Goal: Find specific page/section: Find specific page/section

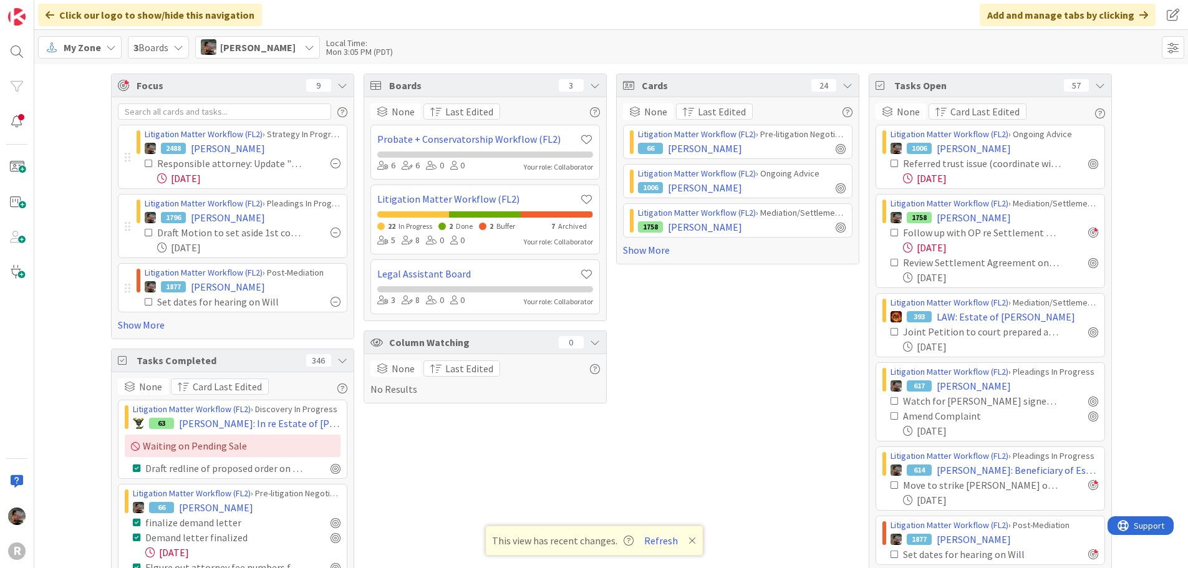
scroll to position [1132, 0]
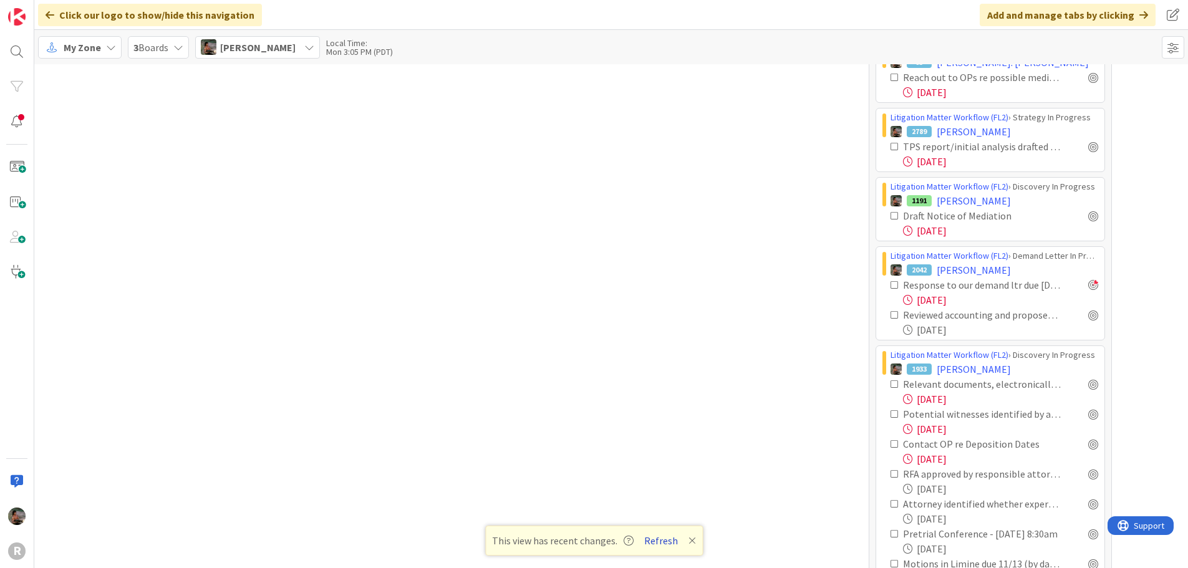
click at [656, 540] on button "Refresh" at bounding box center [661, 541] width 42 height 16
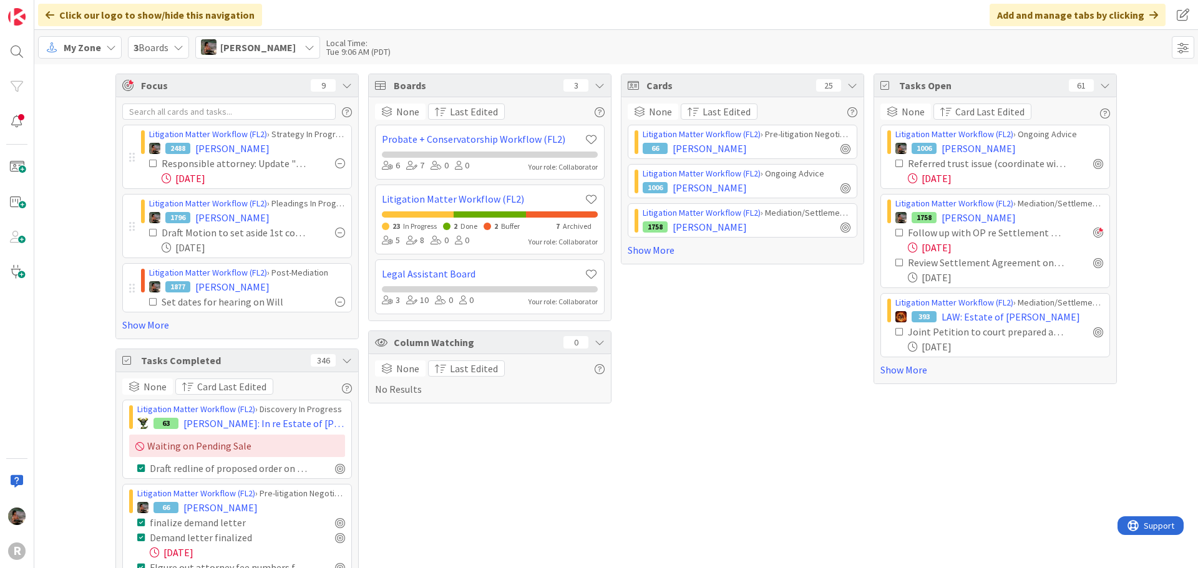
click at [853, 85] on div "Cards 25" at bounding box center [742, 85] width 242 height 23
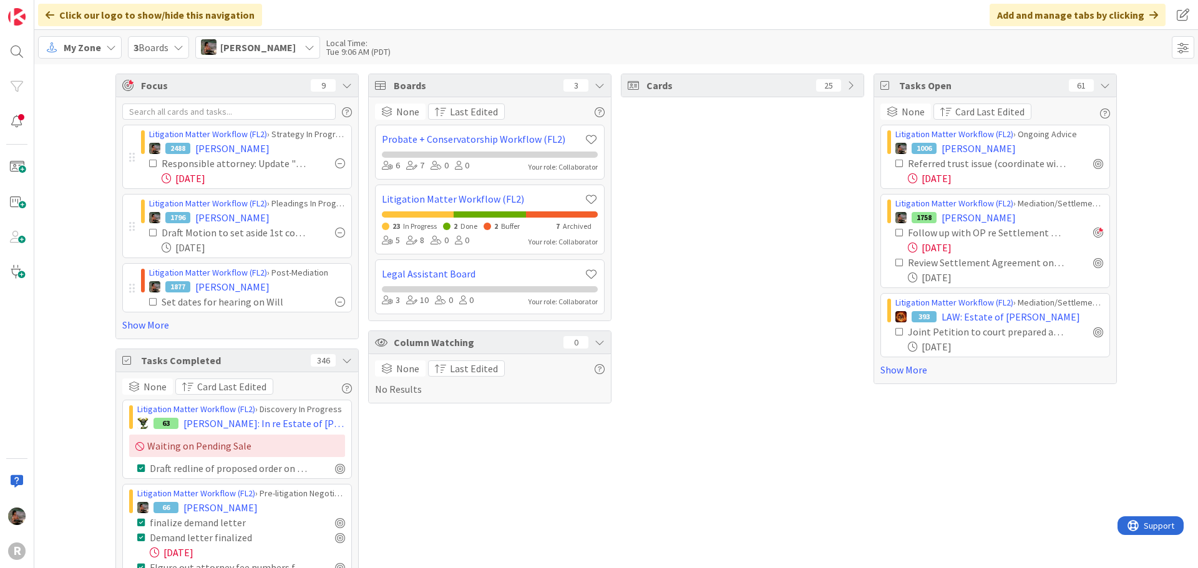
click at [853, 85] on div "Cards 25" at bounding box center [742, 85] width 242 height 22
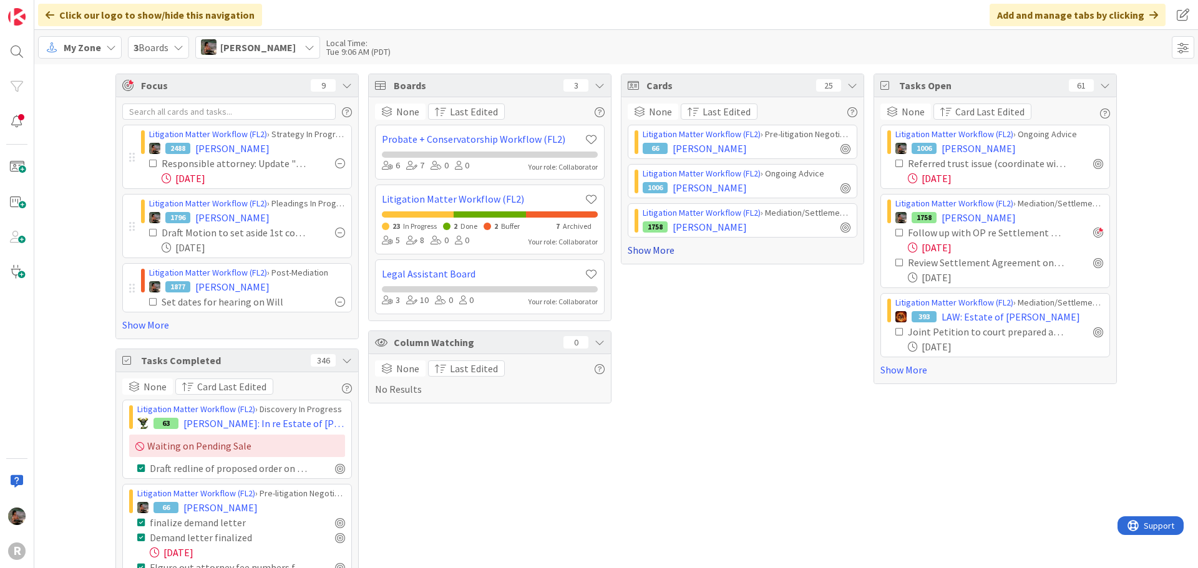
click at [658, 253] on link "Show More" at bounding box center [743, 250] width 230 height 15
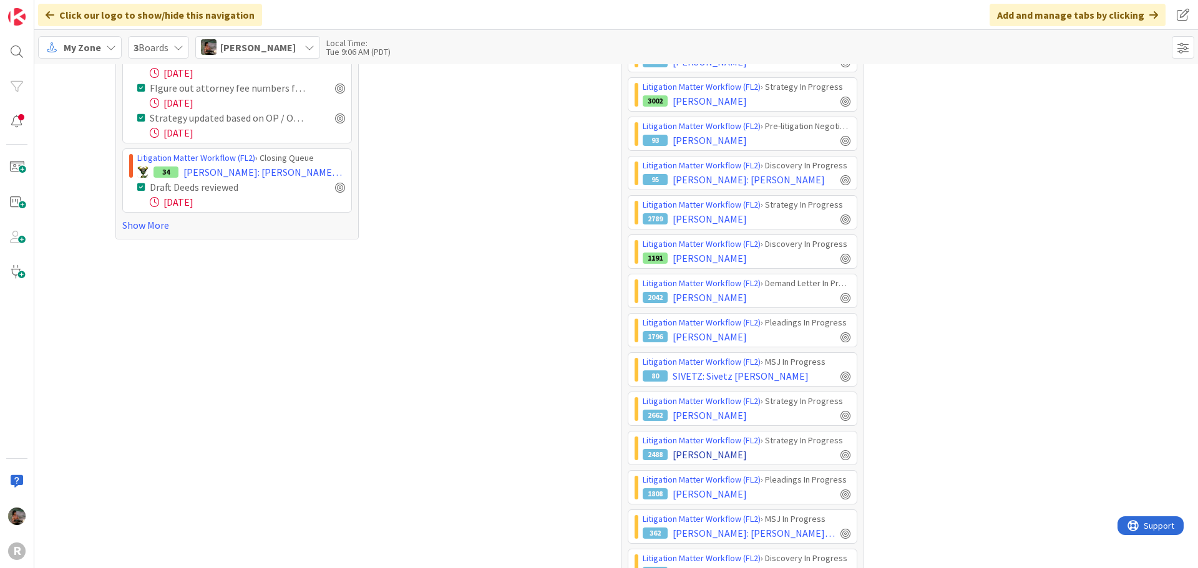
scroll to position [508, 0]
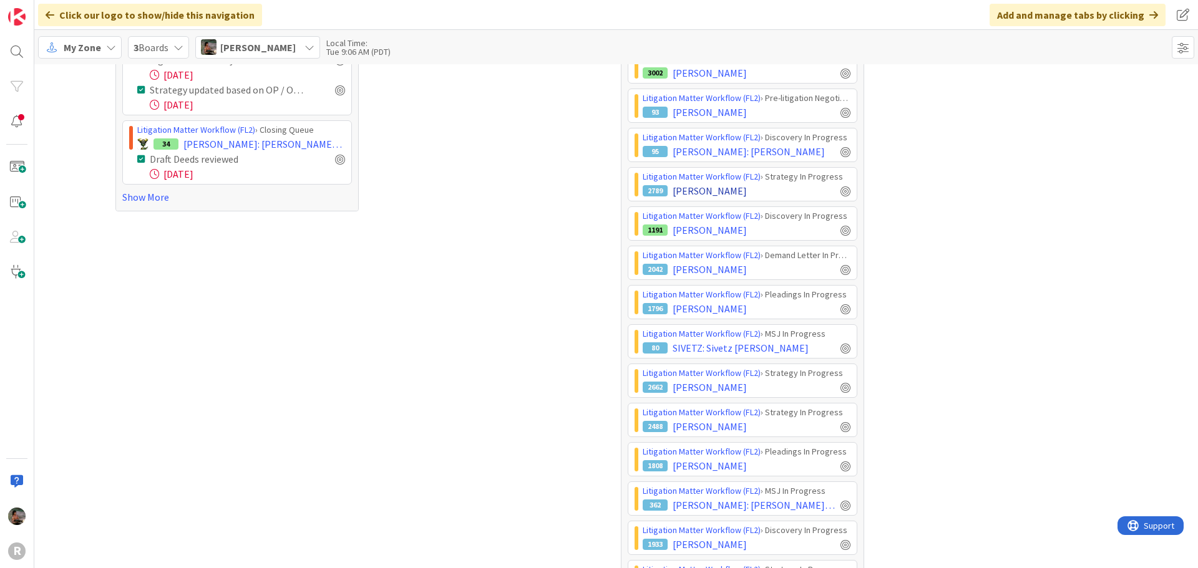
click at [761, 187] on div "2789 GLENN, ERIC" at bounding box center [747, 190] width 208 height 15
click at [679, 188] on span "[PERSON_NAME]" at bounding box center [710, 190] width 74 height 15
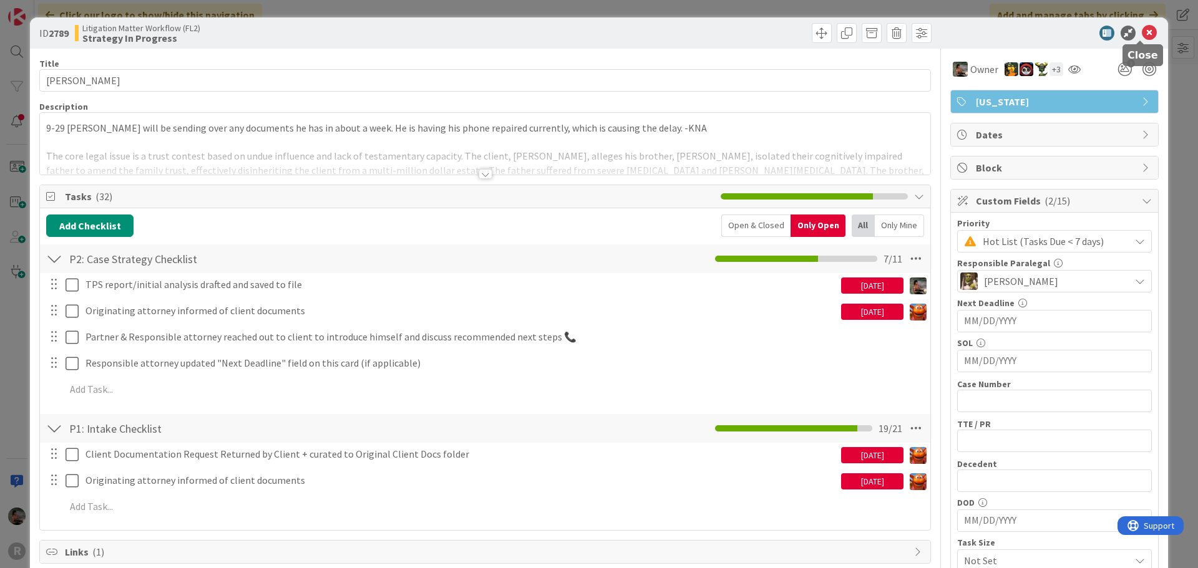
click at [1143, 32] on icon at bounding box center [1149, 33] width 15 height 15
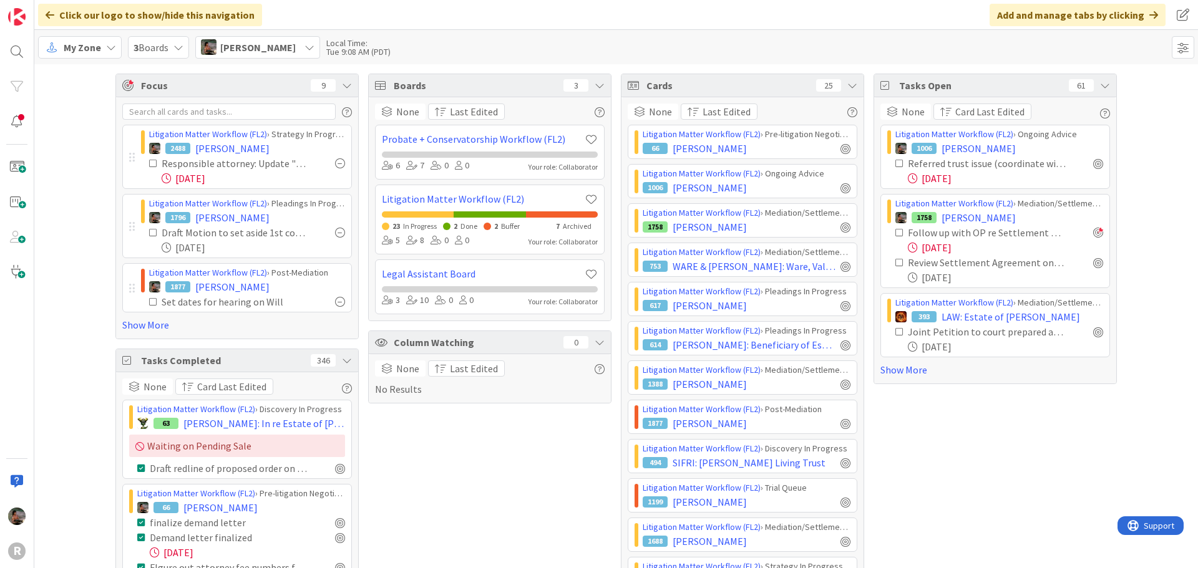
click at [308, 51] on icon at bounding box center [309, 47] width 10 height 10
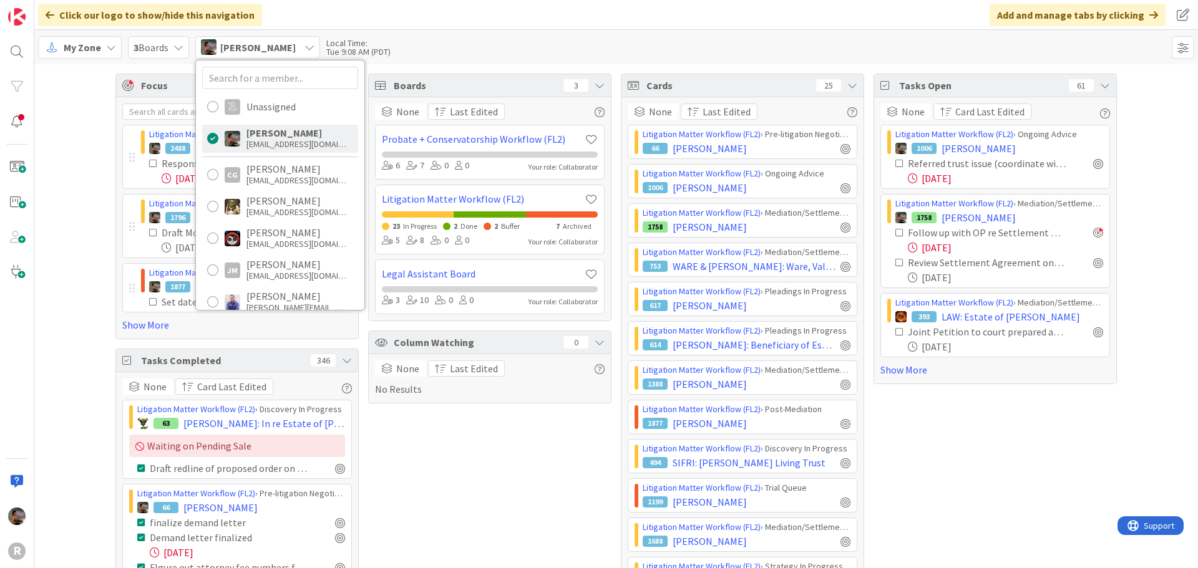
click at [279, 145] on div "mwhittington@reutercorbett.com" at bounding box center [296, 144] width 100 height 11
click at [739, 47] on div "My Zone 3 Boards Max Whittington Unassigned Max Whittington mwhittington@reuter…" at bounding box center [616, 47] width 1164 height 34
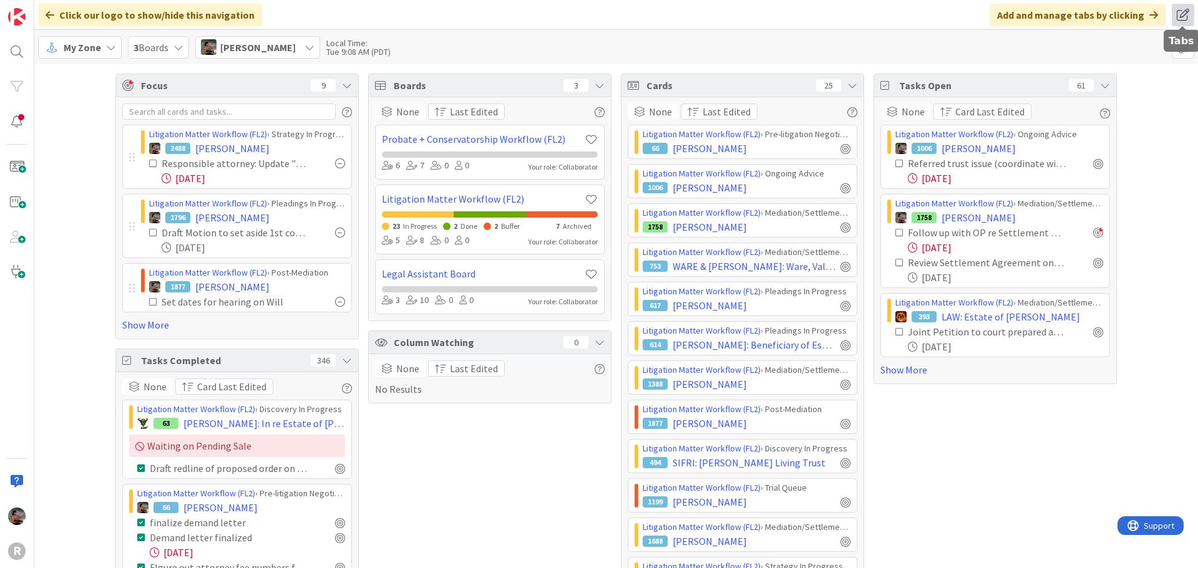
click at [1186, 15] on span at bounding box center [1183, 15] width 22 height 22
click at [925, 36] on div "My Zone 3 Boards Max Whittington Unassigned Max Whittington mwhittington@reuter…" at bounding box center [616, 47] width 1164 height 34
click at [1184, 51] on span at bounding box center [1183, 47] width 22 height 22
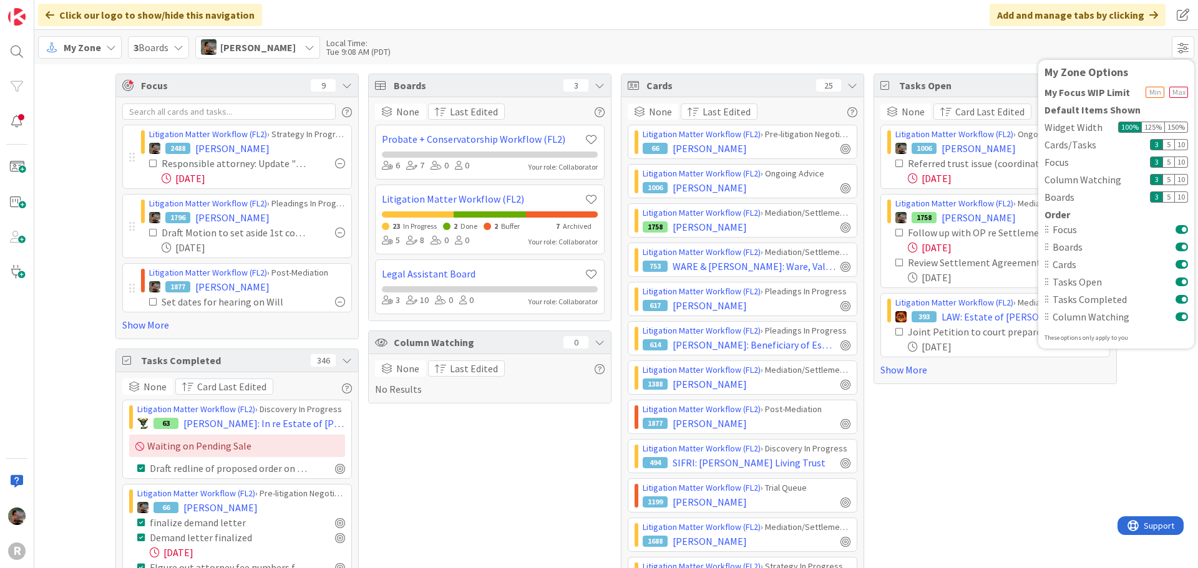
click at [938, 47] on div "My Zone 3 Boards Max Whittington Unassigned Max Whittington mwhittington@reuter…" at bounding box center [616, 47] width 1164 height 34
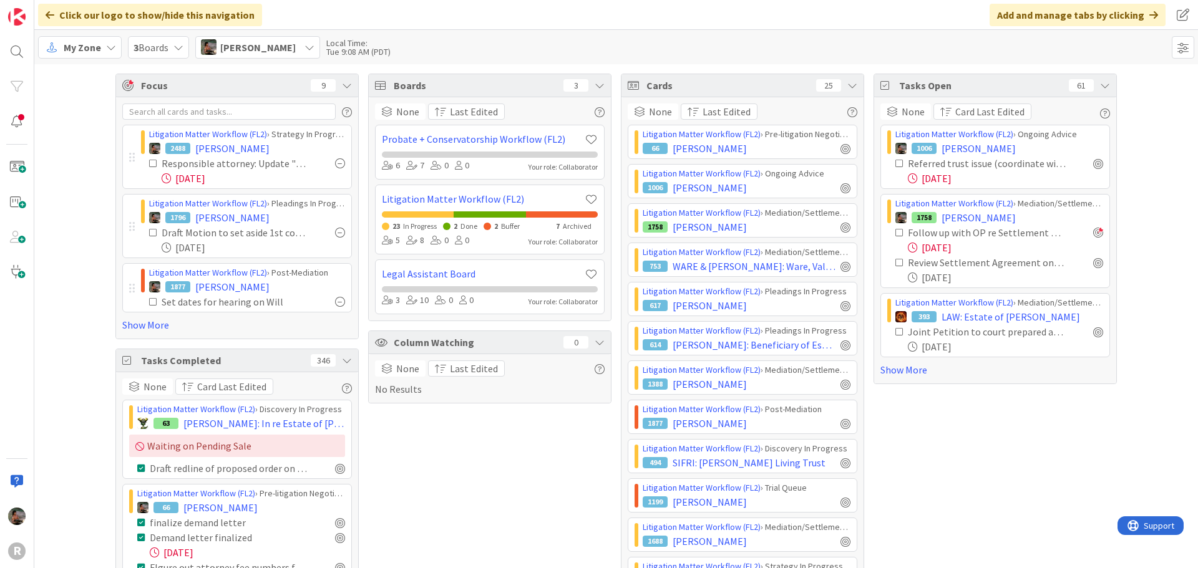
click at [99, 51] on span "My Zone" at bounding box center [82, 47] width 37 height 15
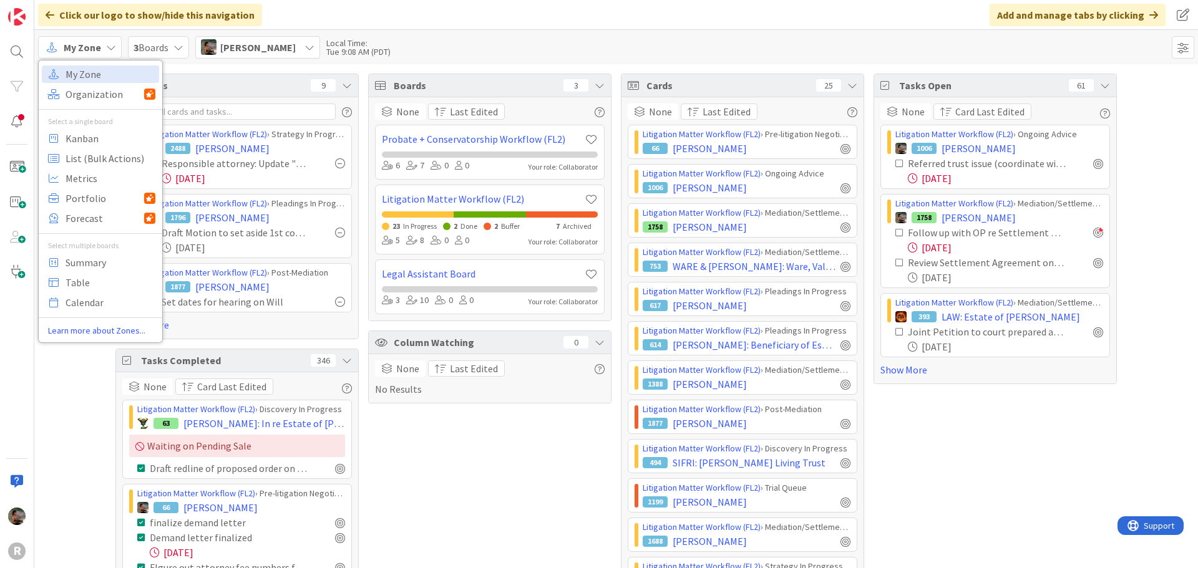
click at [157, 46] on span "3 Boards" at bounding box center [151, 47] width 35 height 15
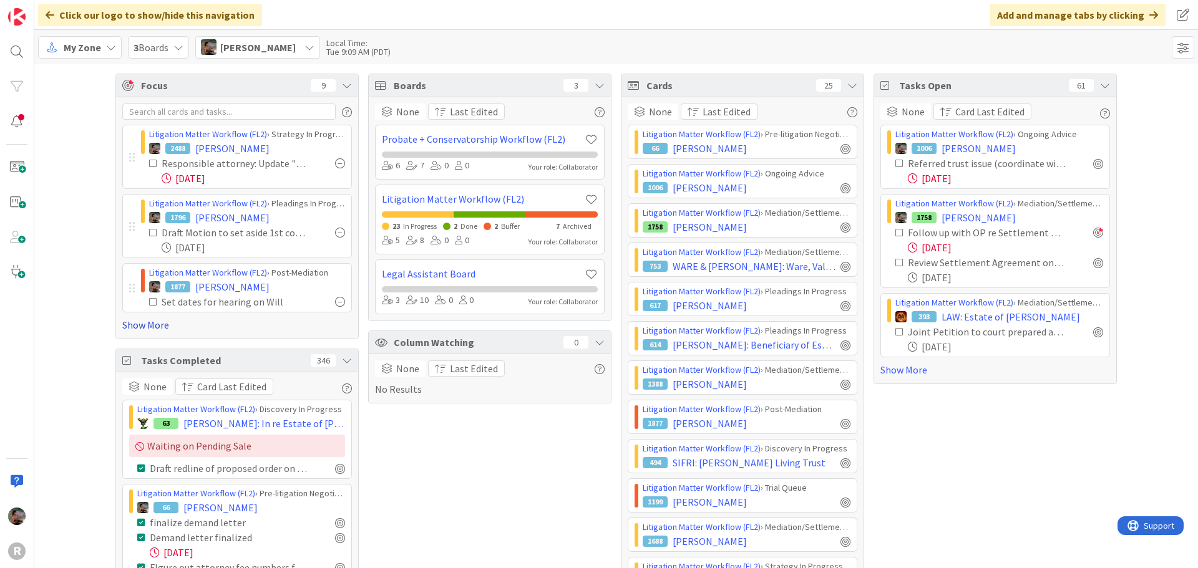
click at [155, 325] on link "Show More" at bounding box center [237, 325] width 230 height 15
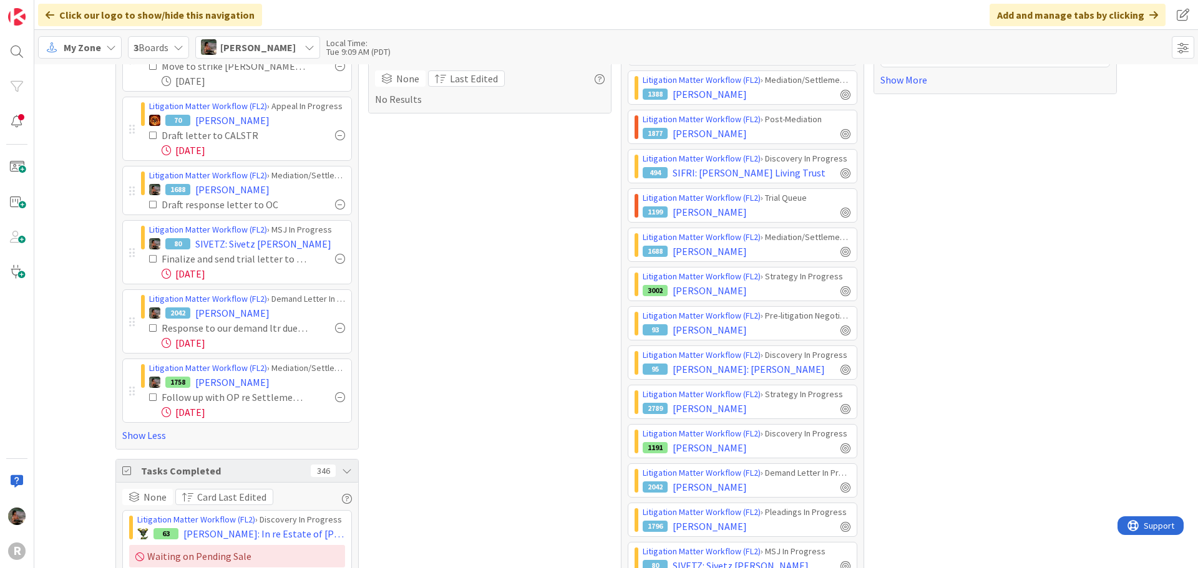
scroll to position [312, 0]
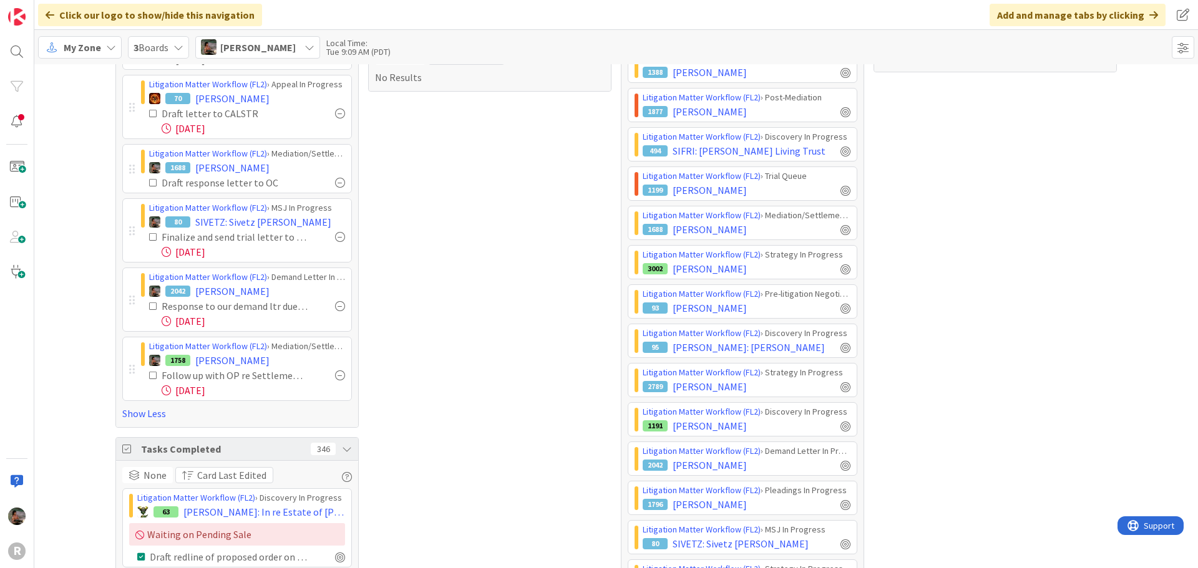
click at [149, 374] on icon at bounding box center [153, 375] width 9 height 9
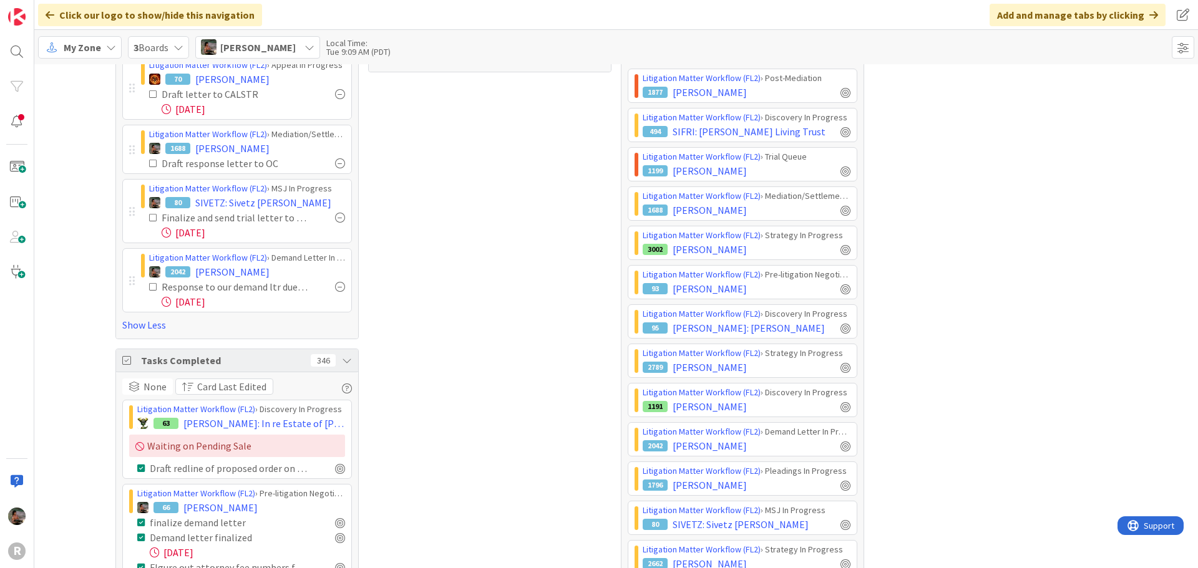
scroll to position [0, 0]
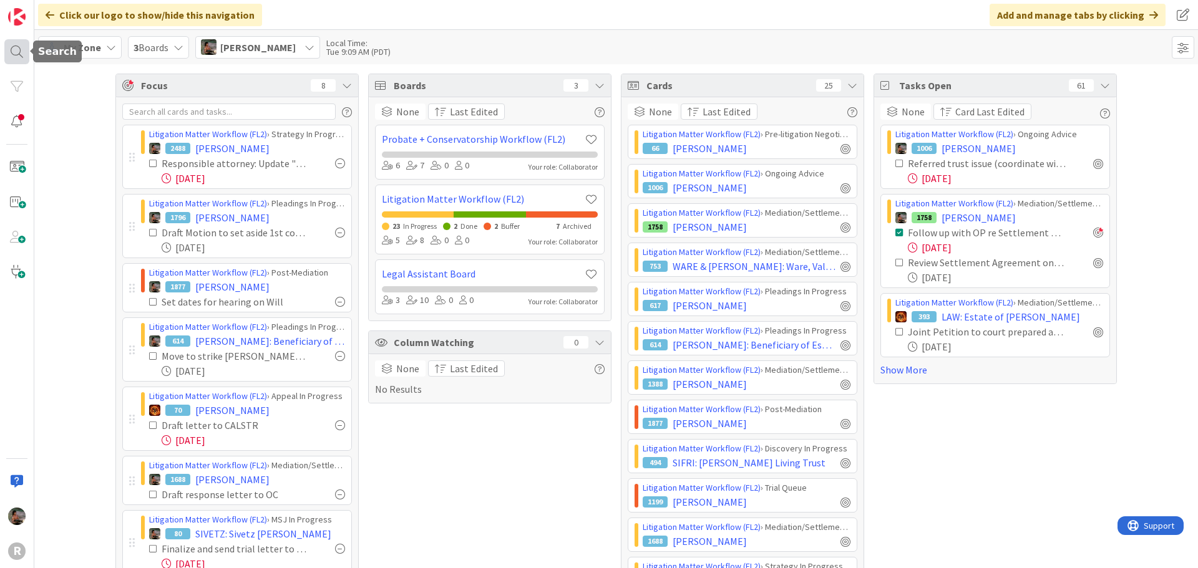
click at [14, 54] on div at bounding box center [16, 51] width 25 height 25
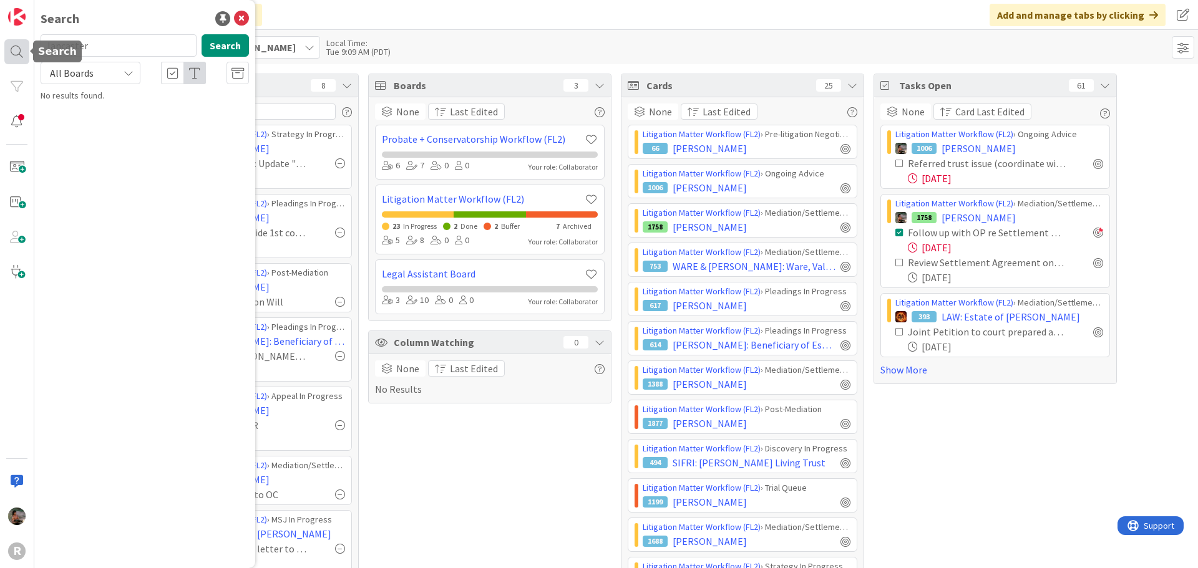
type input "lancaster"
click at [116, 112] on mark "LANCASTER" at bounding box center [111, 110] width 47 height 13
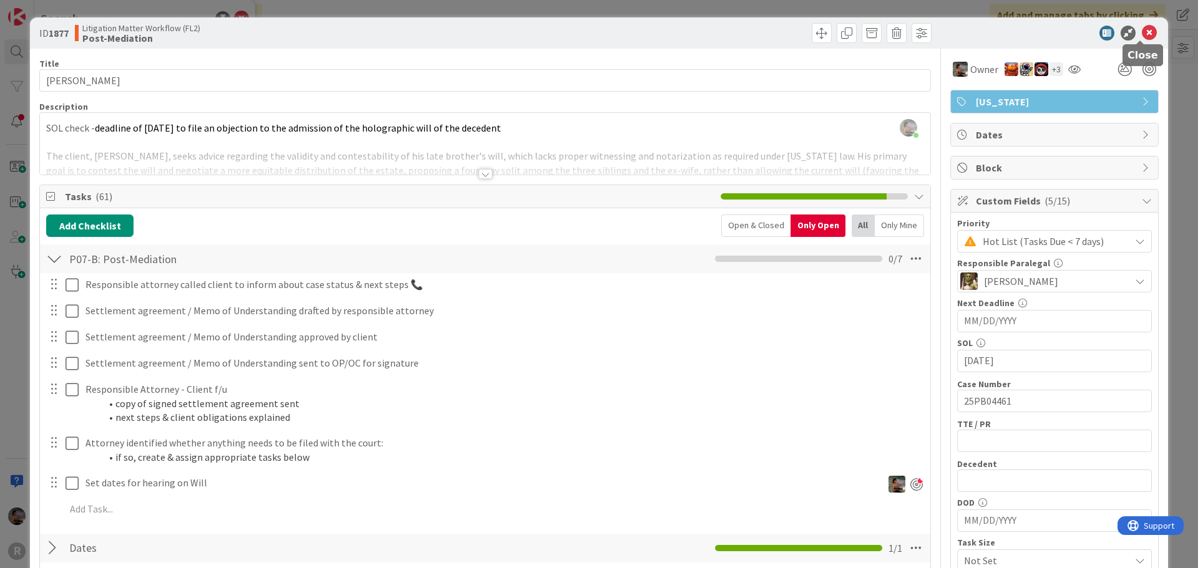
click at [1146, 37] on icon at bounding box center [1149, 33] width 15 height 15
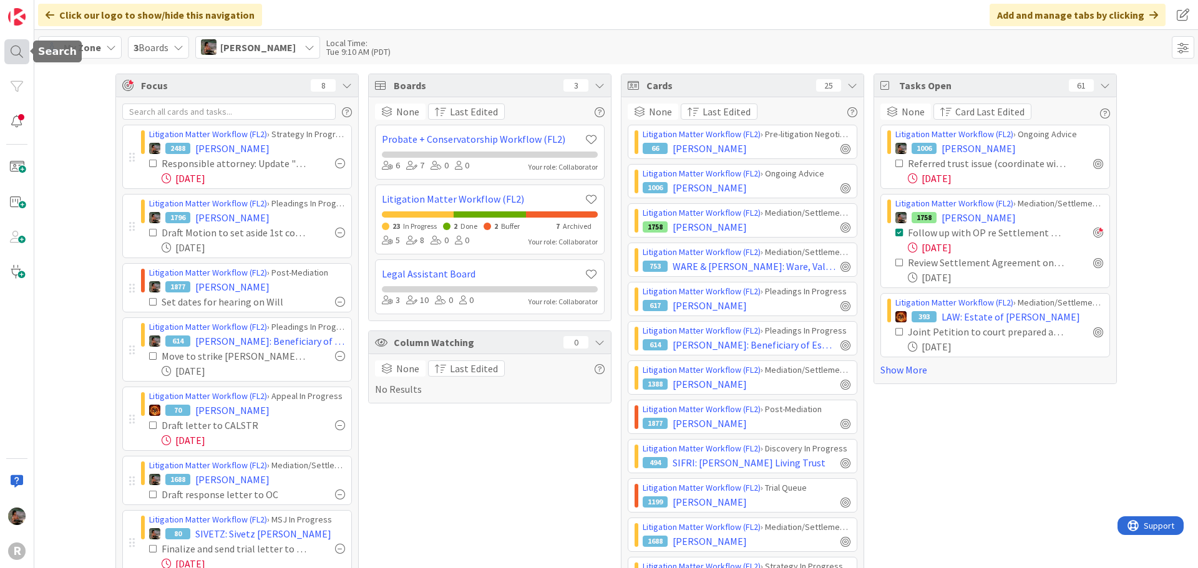
click at [7, 54] on div at bounding box center [16, 51] width 25 height 25
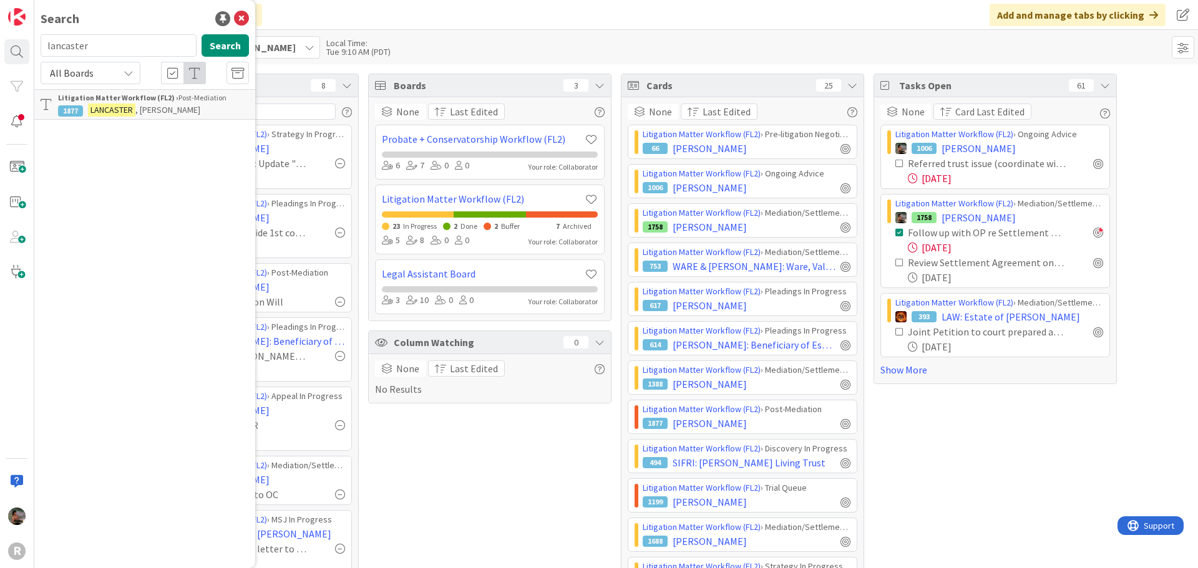
drag, startPoint x: 110, startPoint y: 46, endPoint x: 40, endPoint y: 47, distance: 69.9
click at [40, 47] on div "lancaster Search" at bounding box center [144, 47] width 223 height 27
type input "ritzer"
click at [180, 115] on p "RITZER , Robert" at bounding box center [153, 110] width 191 height 13
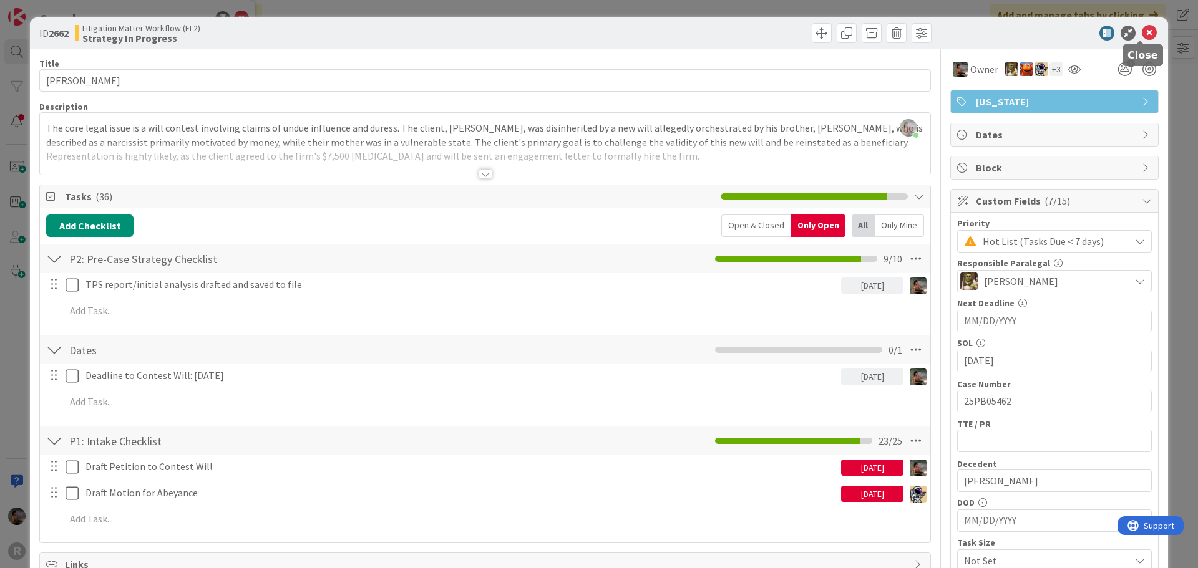
click at [1142, 35] on icon at bounding box center [1149, 33] width 15 height 15
